Goal: Transaction & Acquisition: Purchase product/service

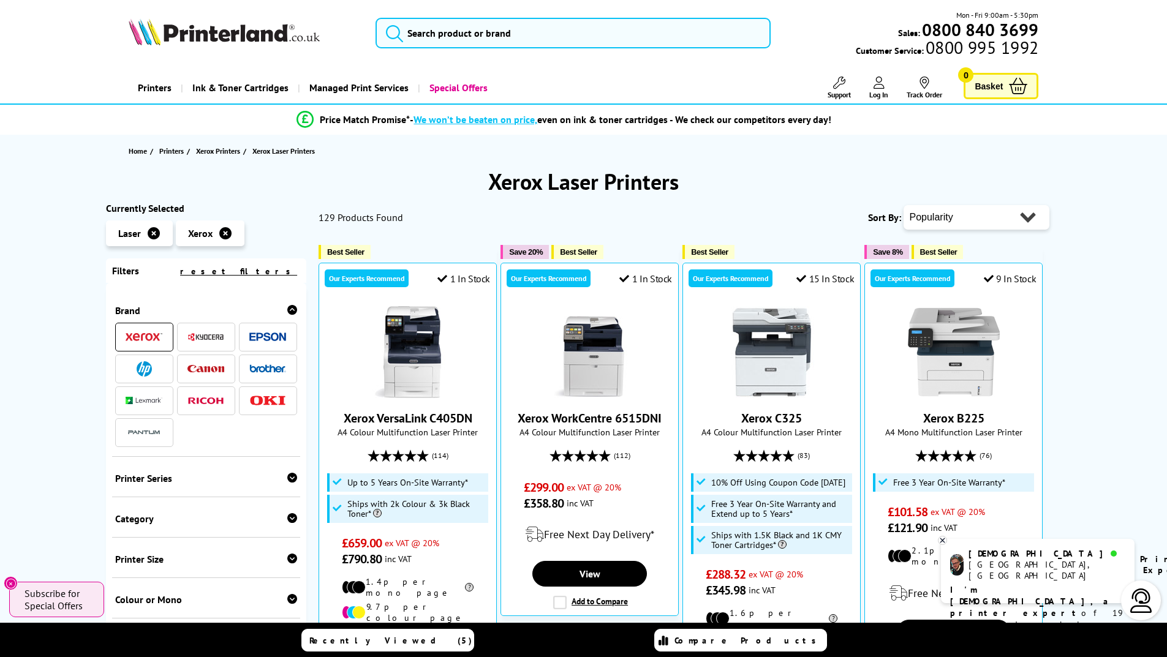
click at [1031, 221] on select "Popularity Rating Price - Low to High Price - High to Low Running Costs - Low t…" at bounding box center [976, 217] width 146 height 24
select select "Price Ascending"
click at [903, 205] on select "Popularity Rating Price - Low to High Price - High to Low Running Costs - Low t…" at bounding box center [976, 217] width 146 height 24
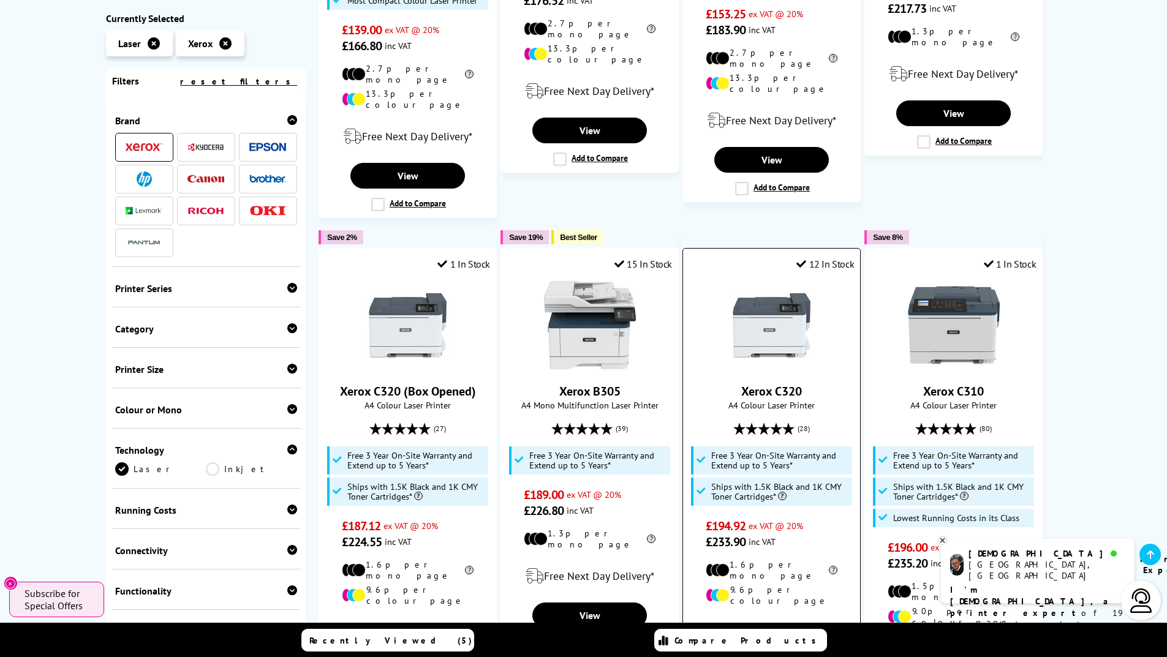
scroll to position [1102, 0]
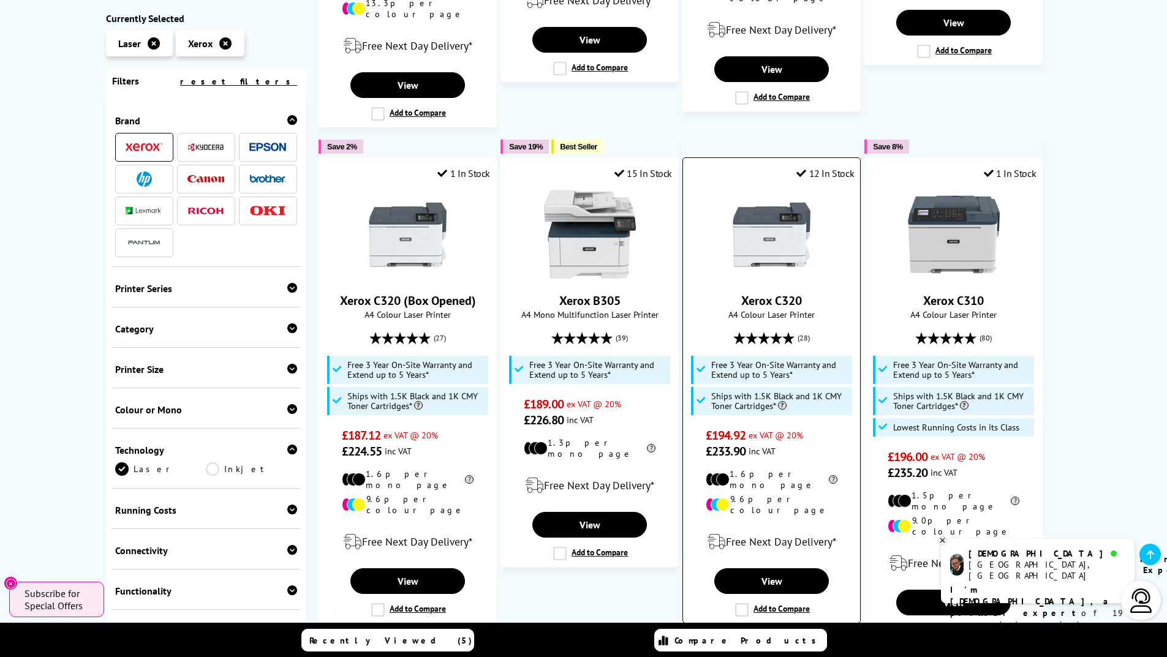
click at [762, 216] on img at bounding box center [772, 235] width 92 height 92
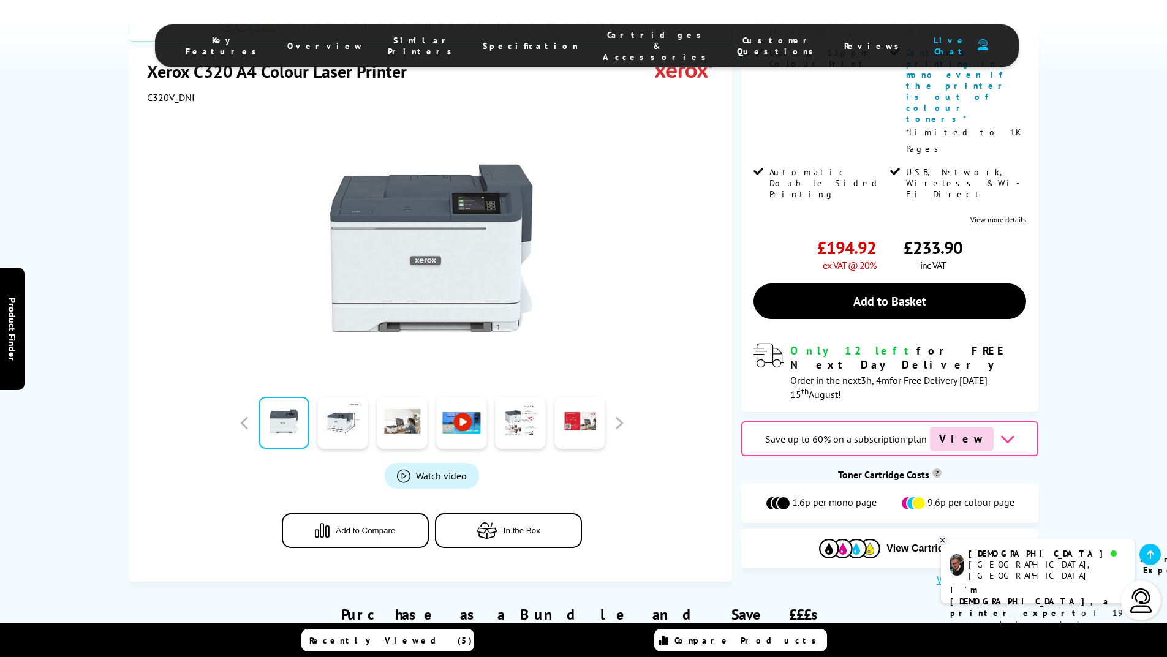
scroll to position [367, 0]
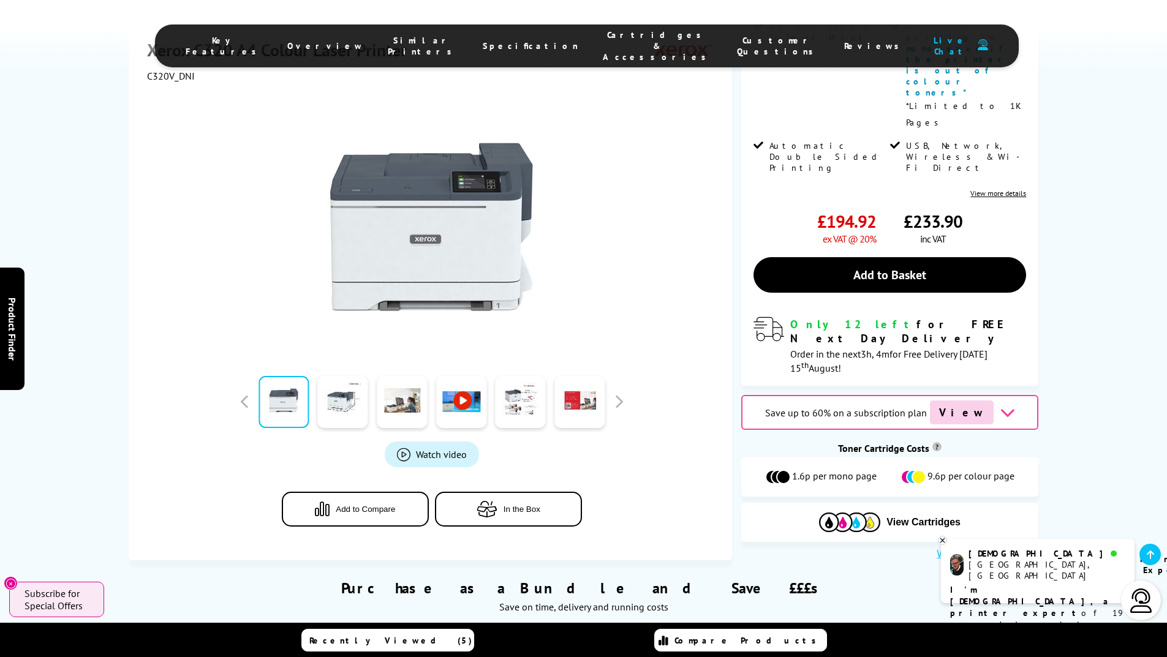
click at [618, 35] on span "Cartridges & Accessories" at bounding box center [658, 45] width 110 height 33
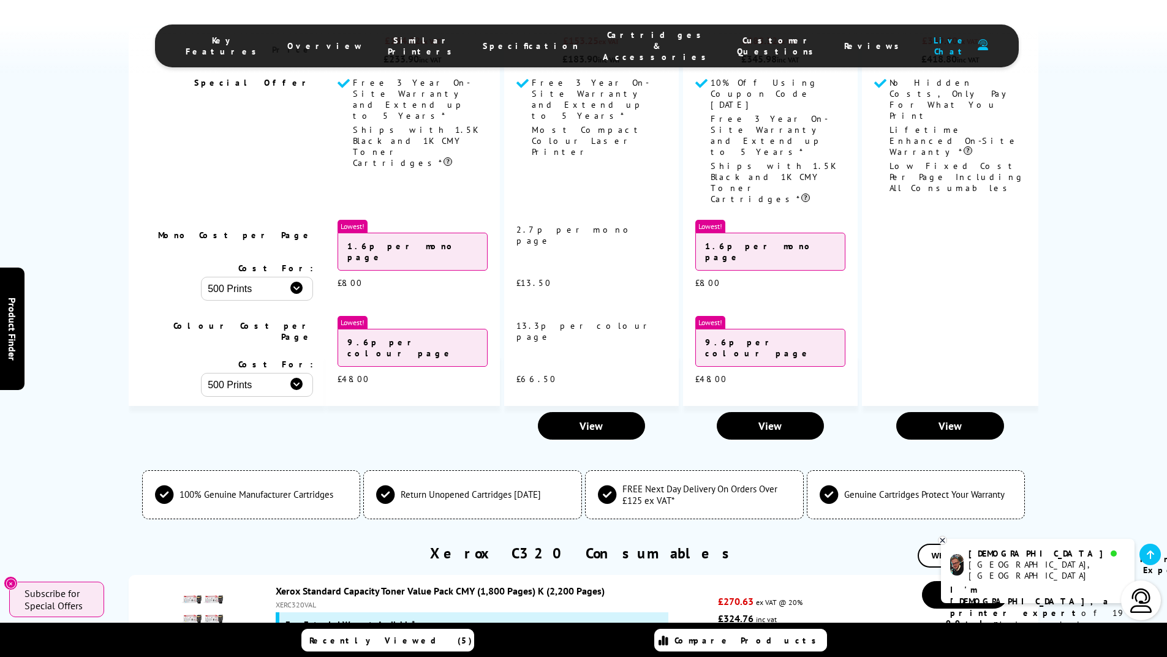
scroll to position [0, 0]
